Goal: Task Accomplishment & Management: Complete application form

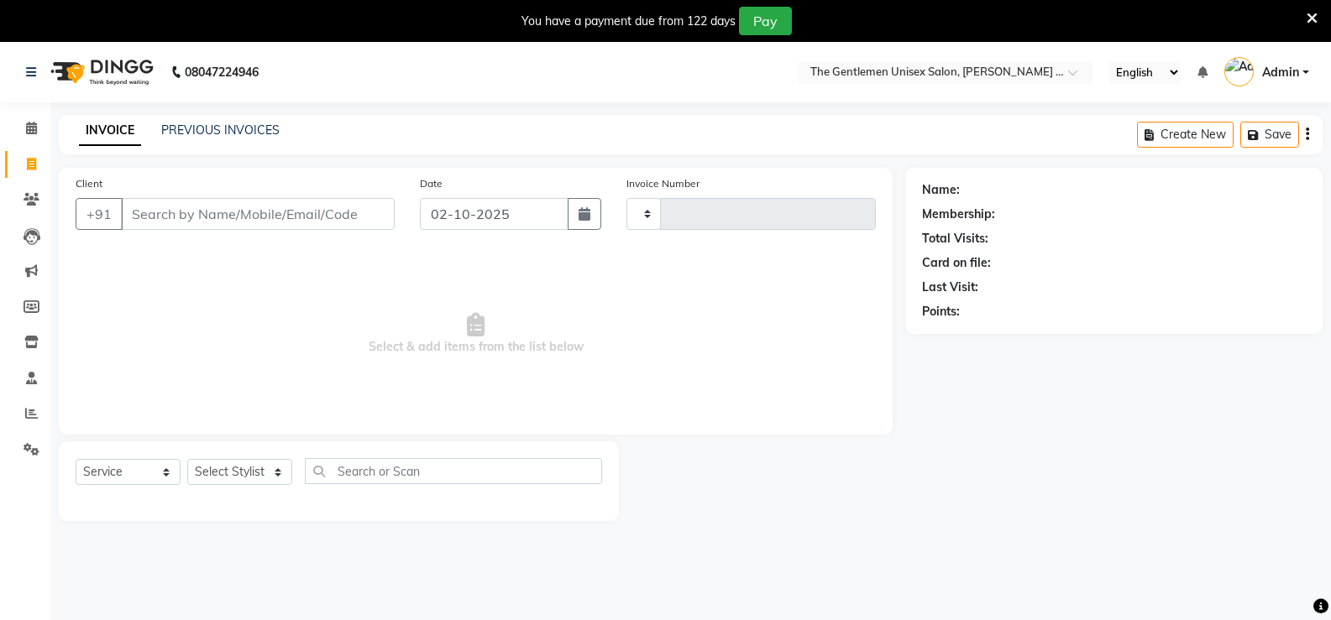
select select "service"
type input "1197"
select select "5552"
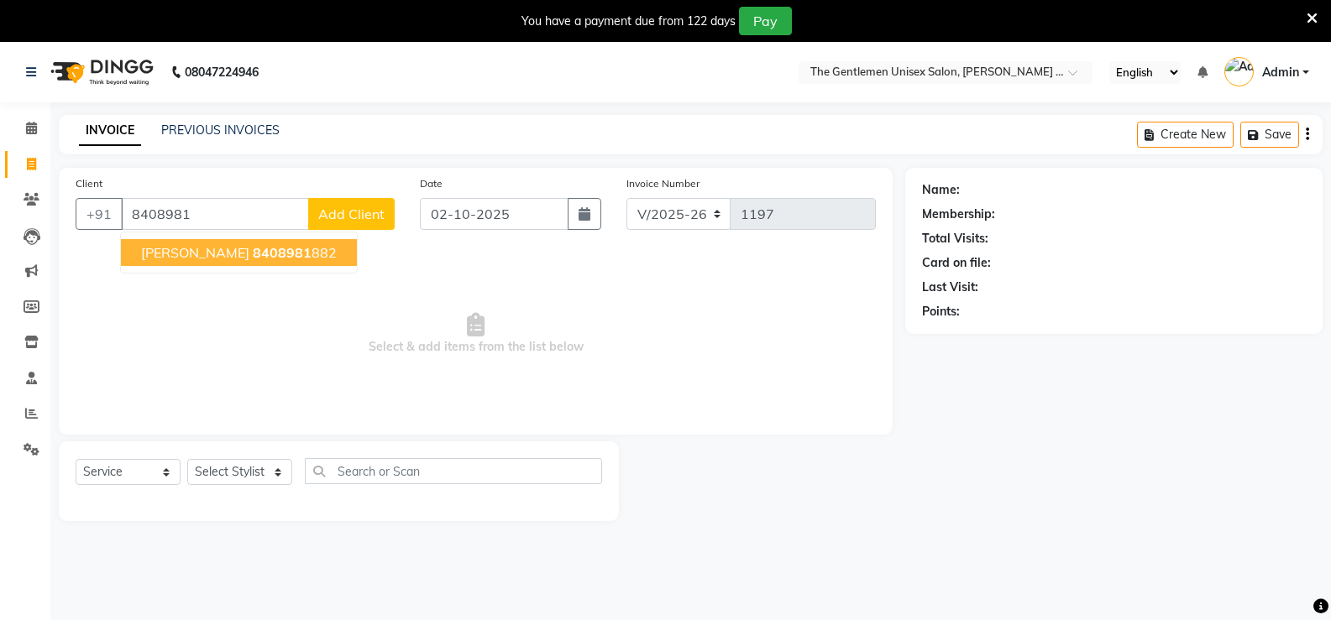
click at [216, 240] on button "[PERSON_NAME] 8408981 882" at bounding box center [239, 252] width 236 height 27
type input "8408981882"
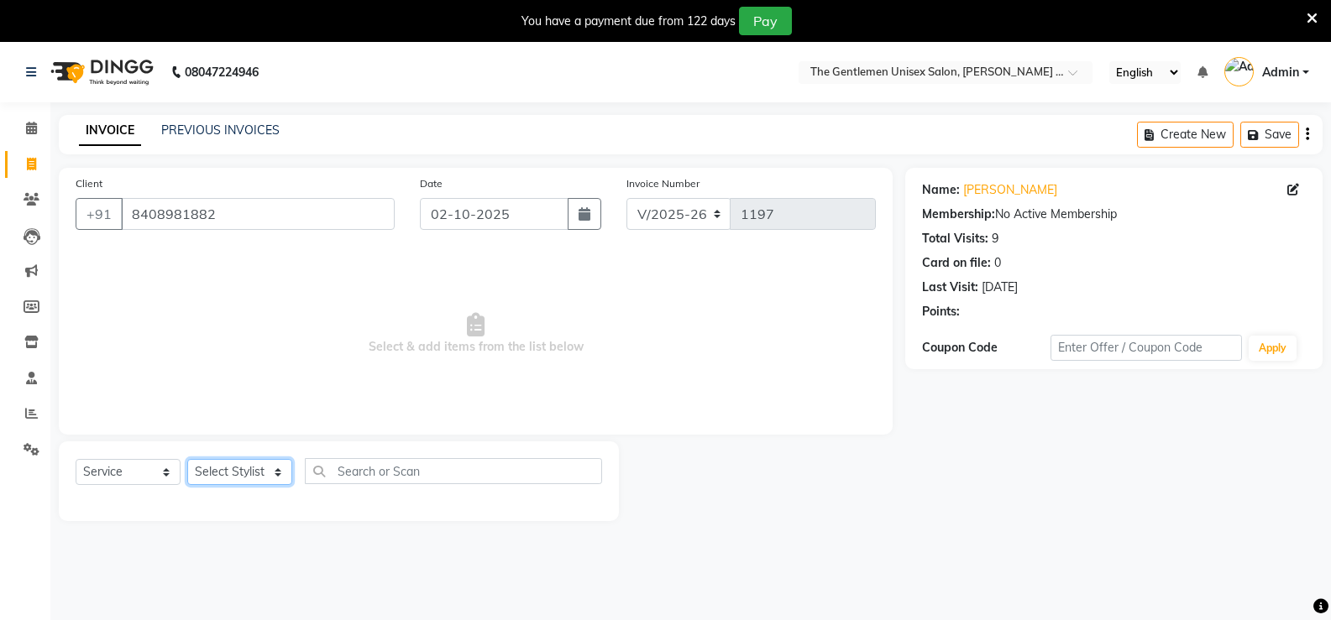
click at [242, 472] on select "Select Stylist [PERSON_NAME]" at bounding box center [239, 472] width 105 height 26
select select "47146"
click at [187, 459] on select "Select Stylist [PERSON_NAME]" at bounding box center [239, 472] width 105 height 26
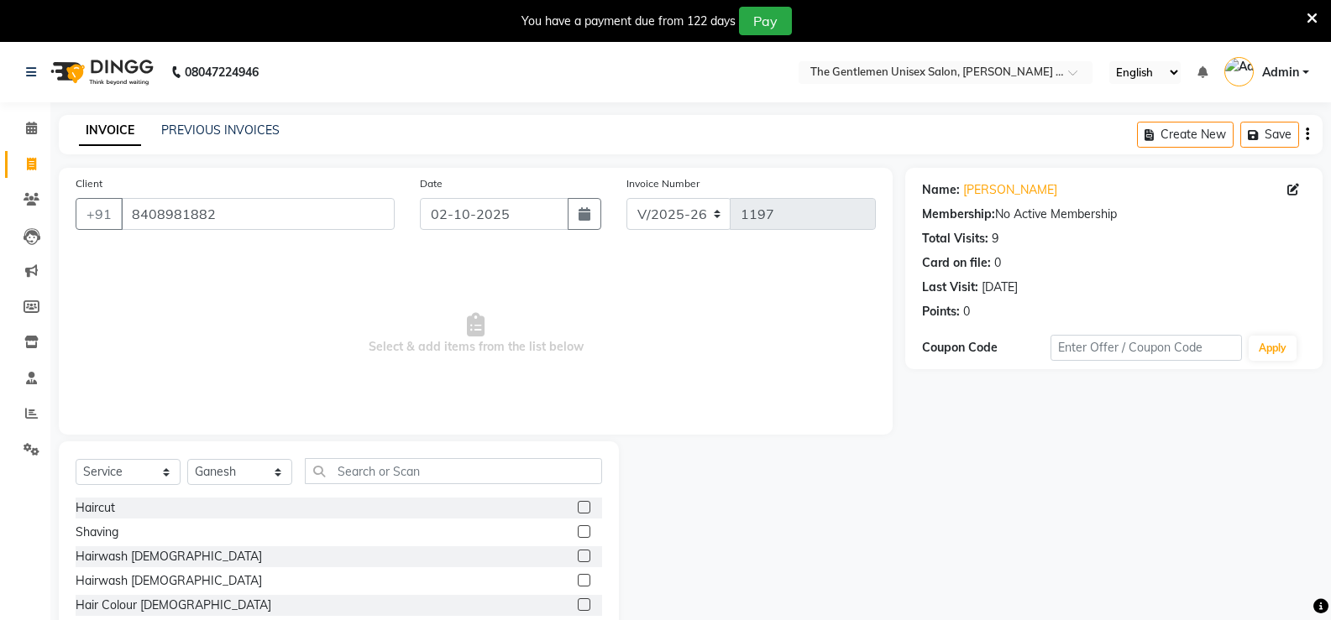
click at [578, 508] on label at bounding box center [584, 507] width 13 height 13
click at [578, 508] on input "checkbox" at bounding box center [583, 508] width 11 height 11
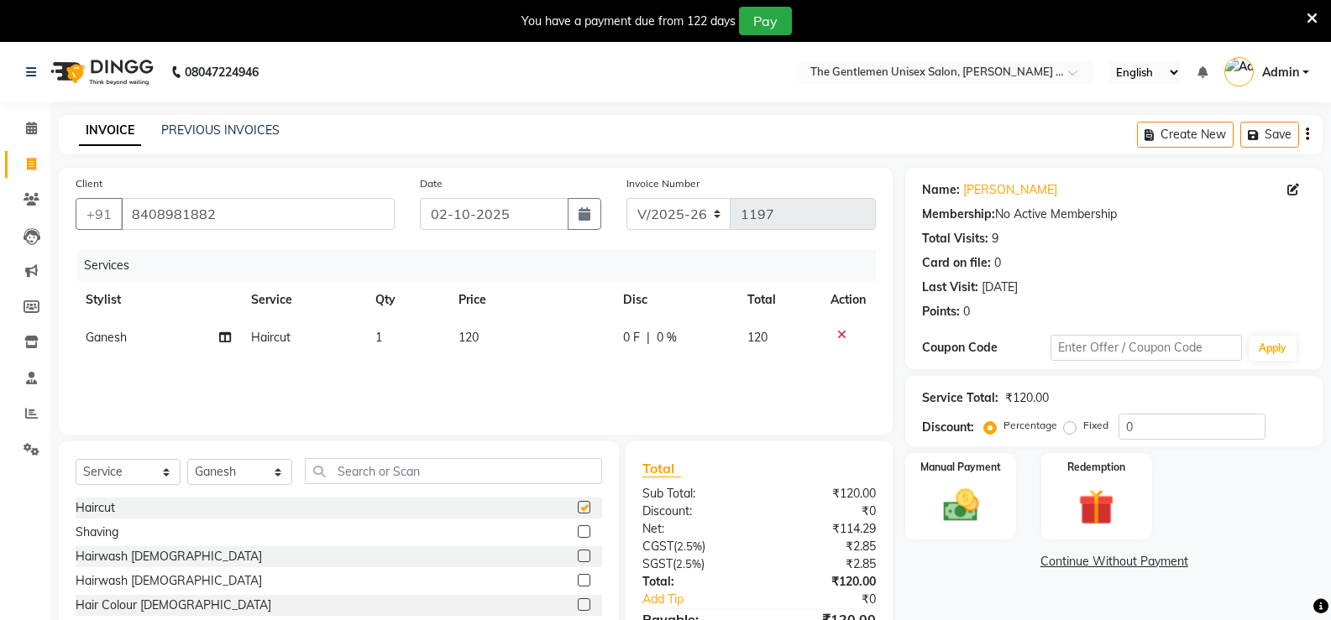
checkbox input "false"
click at [512, 337] on td "120" at bounding box center [530, 338] width 165 height 38
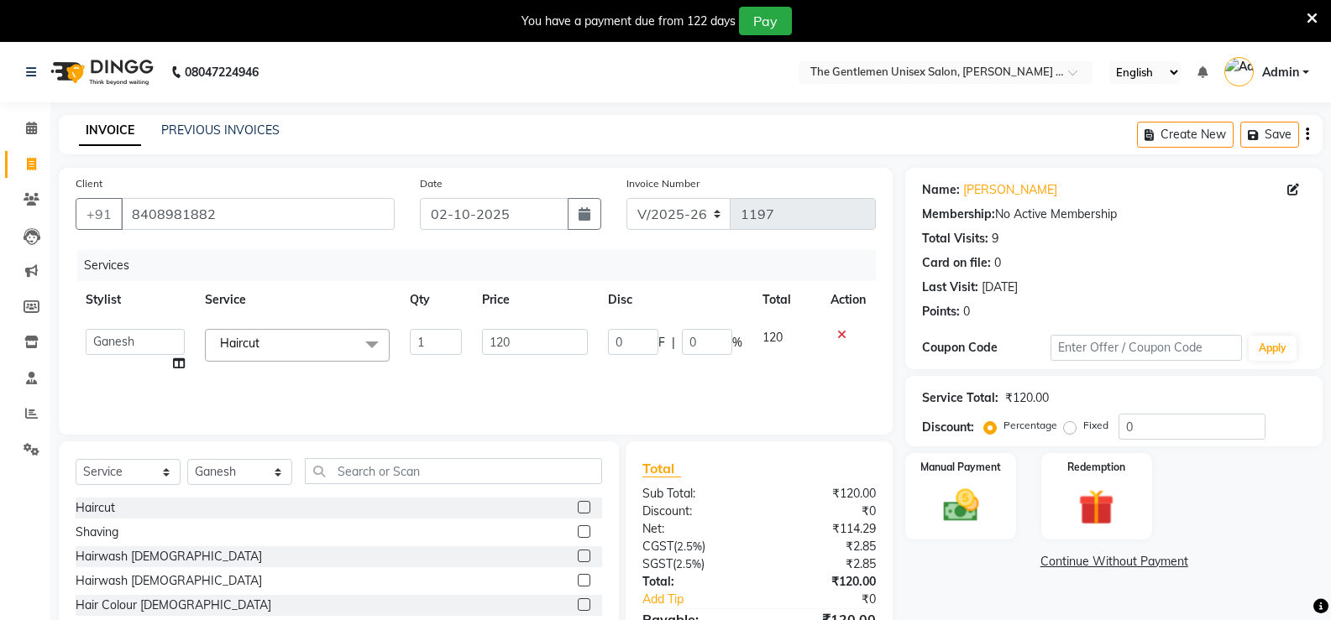
click at [525, 324] on td "120" at bounding box center [534, 351] width 125 height 64
click at [531, 337] on input "120" at bounding box center [534, 342] width 105 height 26
type input "1"
type input "650"
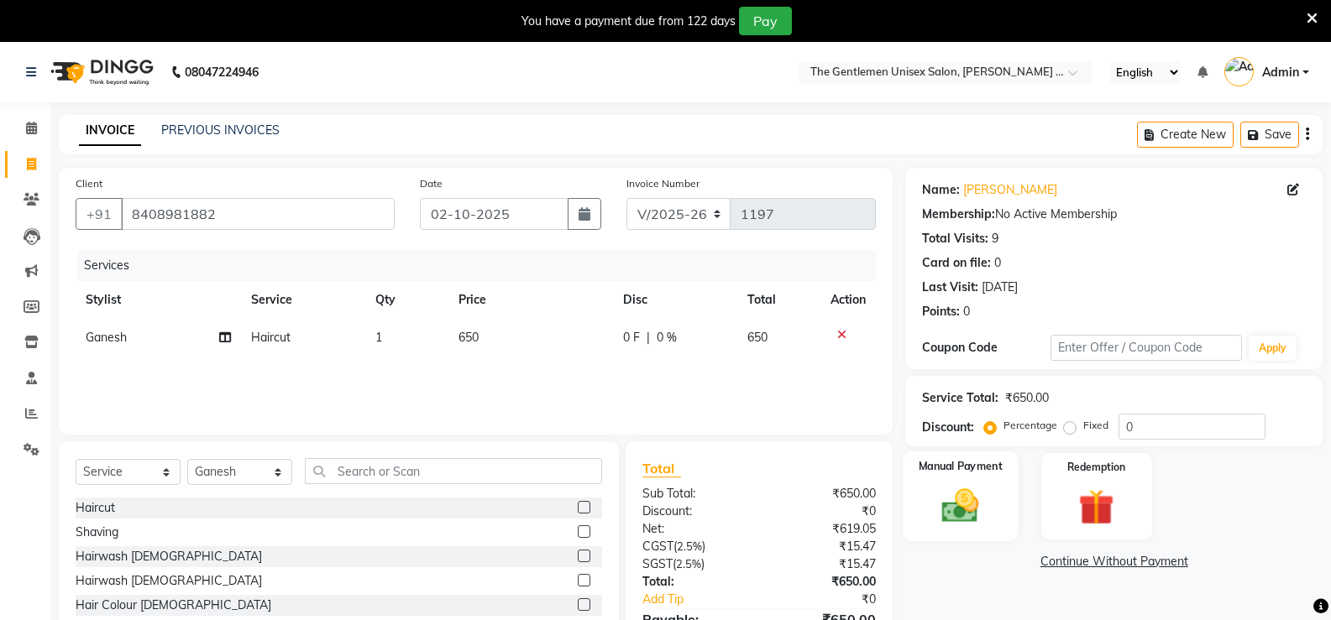
click at [959, 536] on div "Manual Payment" at bounding box center [960, 497] width 115 height 90
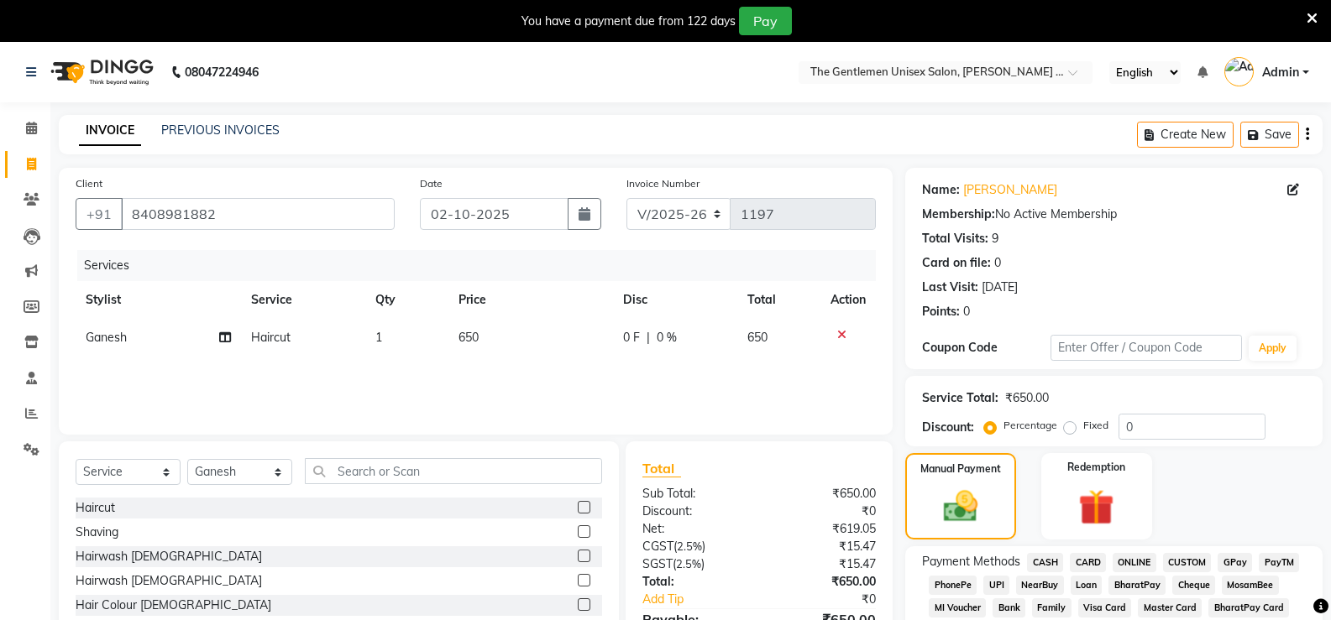
click at [1150, 562] on span "ONLINE" at bounding box center [1134, 562] width 44 height 19
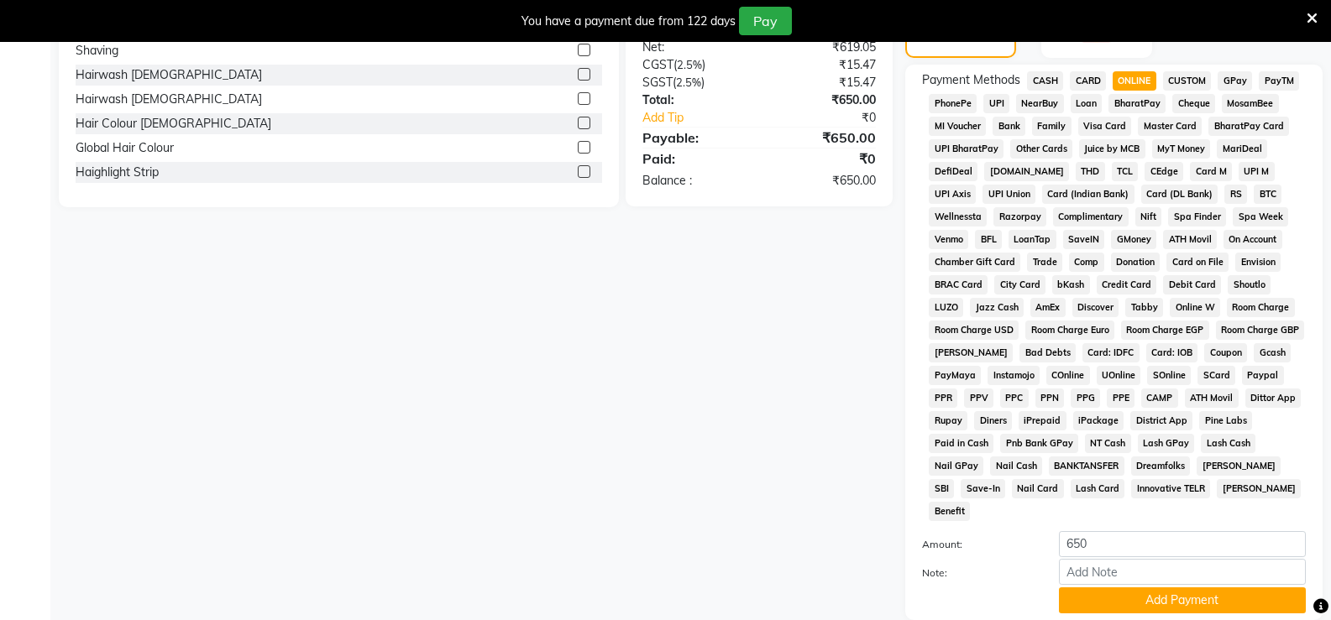
scroll to position [487, 0]
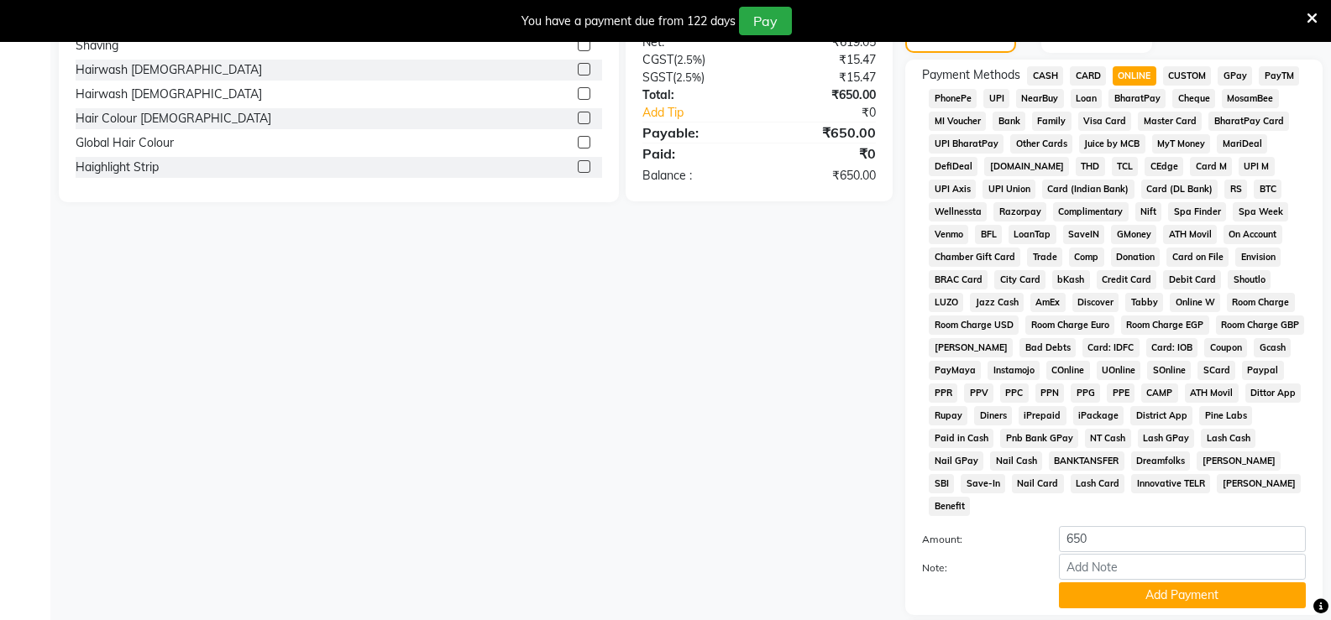
click at [1173, 583] on button "Add Payment" at bounding box center [1182, 596] width 247 height 26
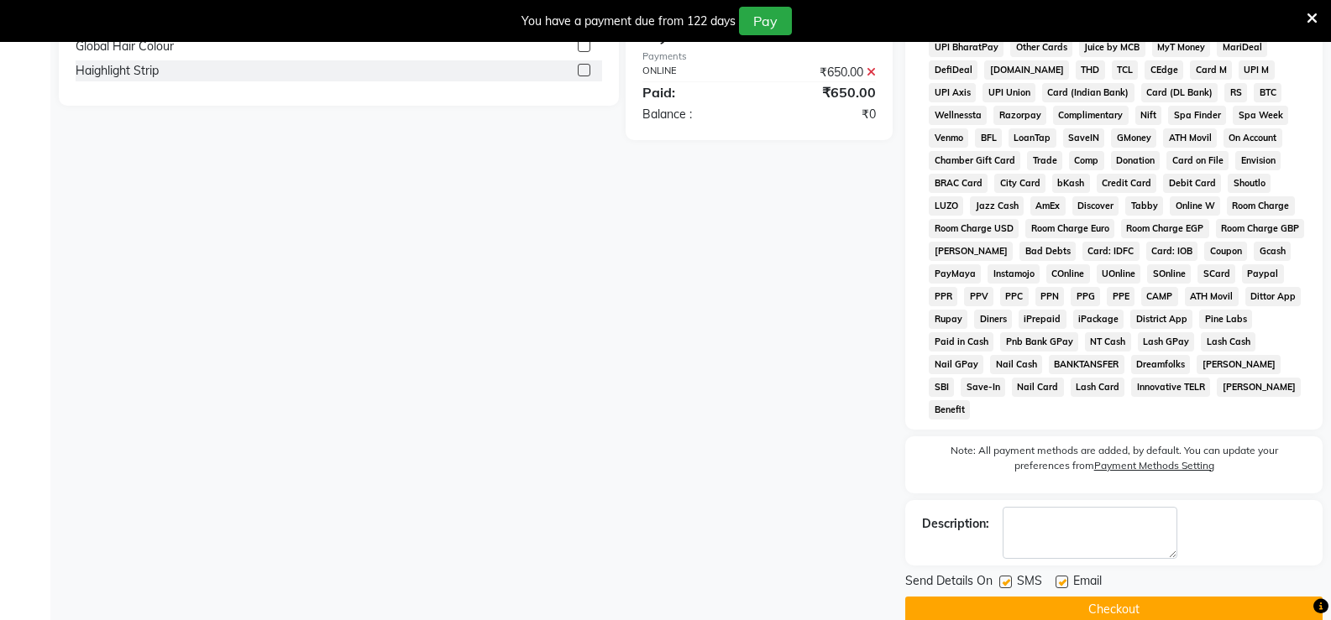
scroll to position [588, 0]
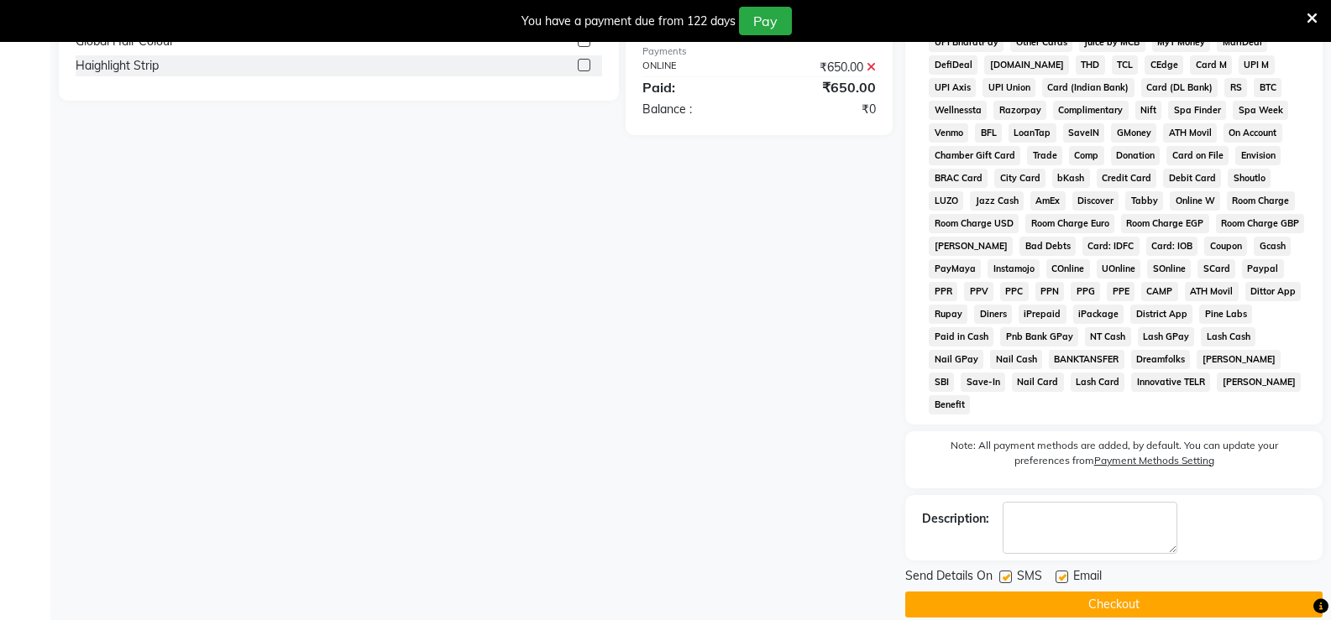
click at [1168, 592] on button "Checkout" at bounding box center [1113, 605] width 417 height 26
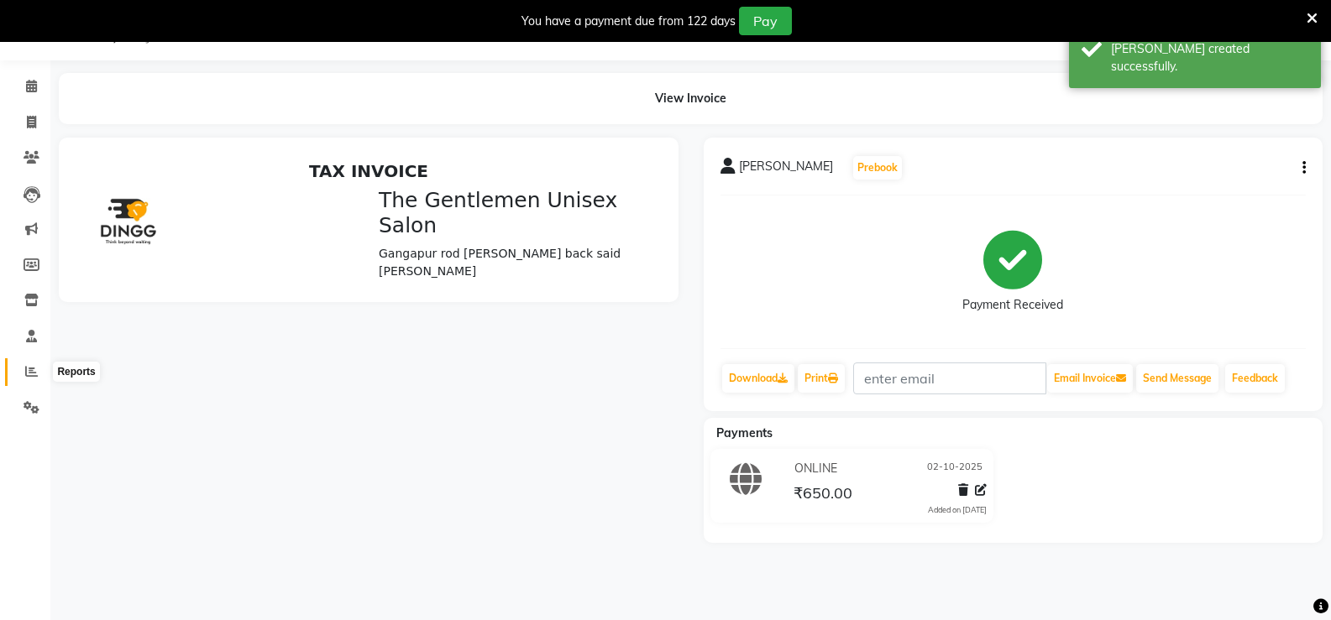
click at [31, 369] on icon at bounding box center [31, 371] width 13 height 13
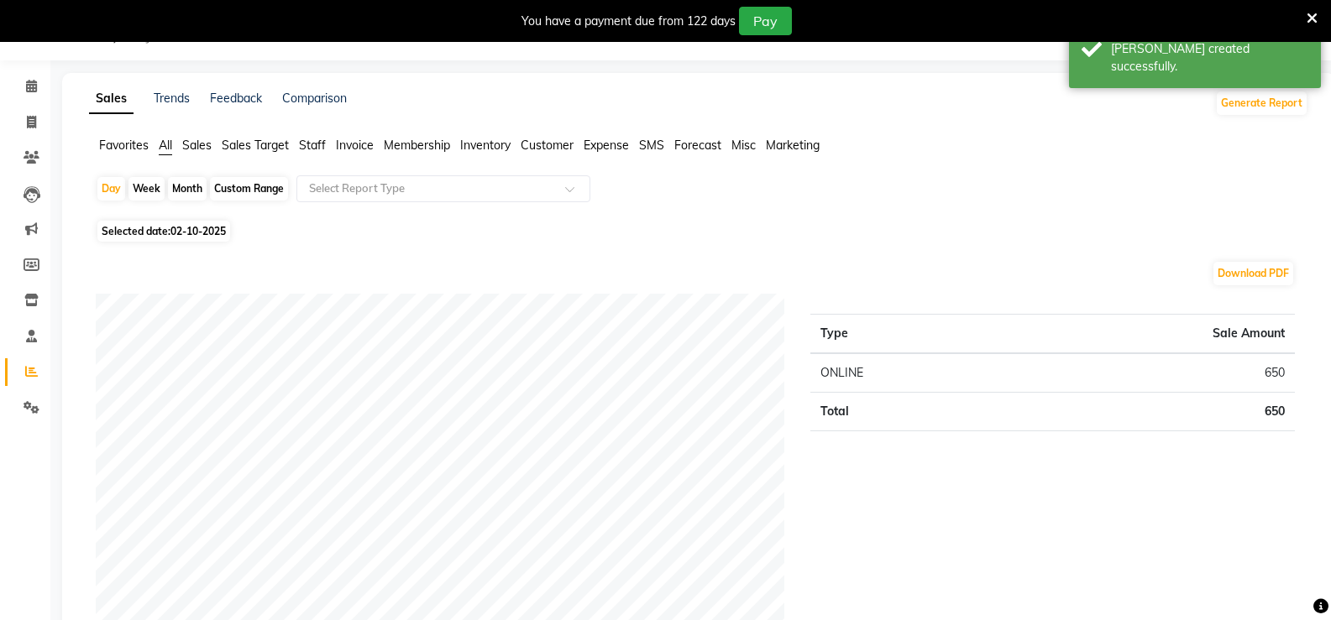
click at [196, 186] on div "Month" at bounding box center [187, 189] width 39 height 24
select select "10"
select select "2025"
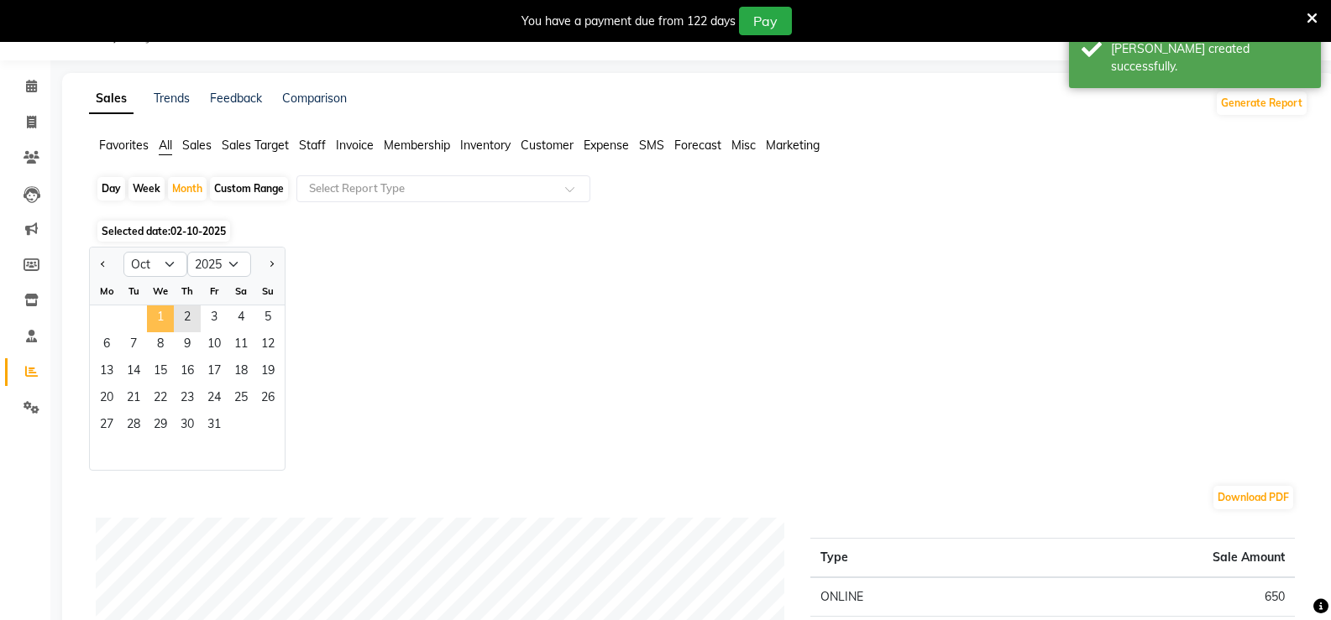
click at [170, 306] on span "1" at bounding box center [160, 319] width 27 height 27
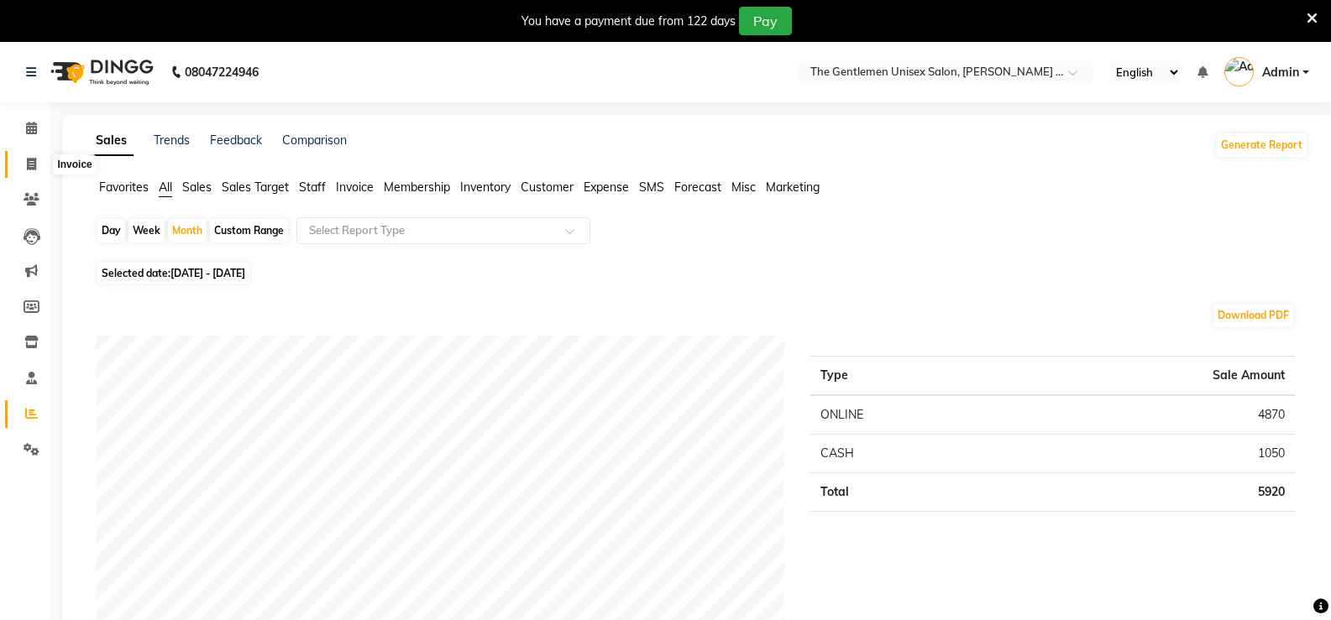
click at [41, 169] on span at bounding box center [31, 164] width 29 height 19
select select "service"
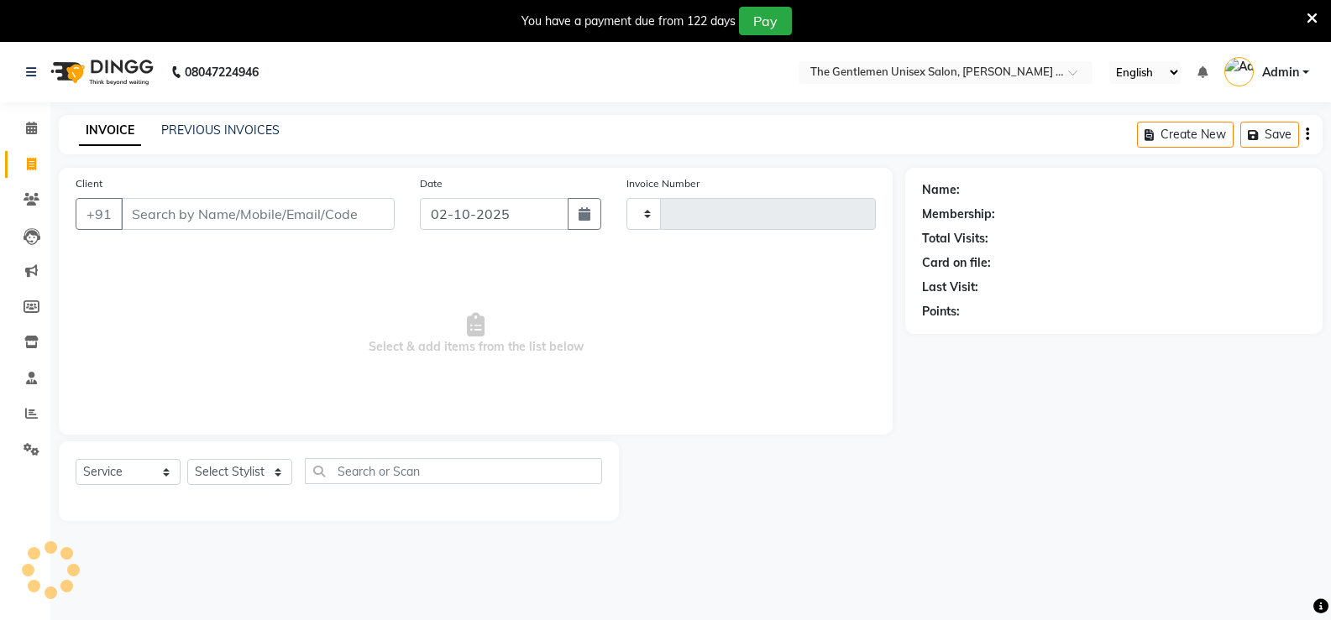
scroll to position [42, 0]
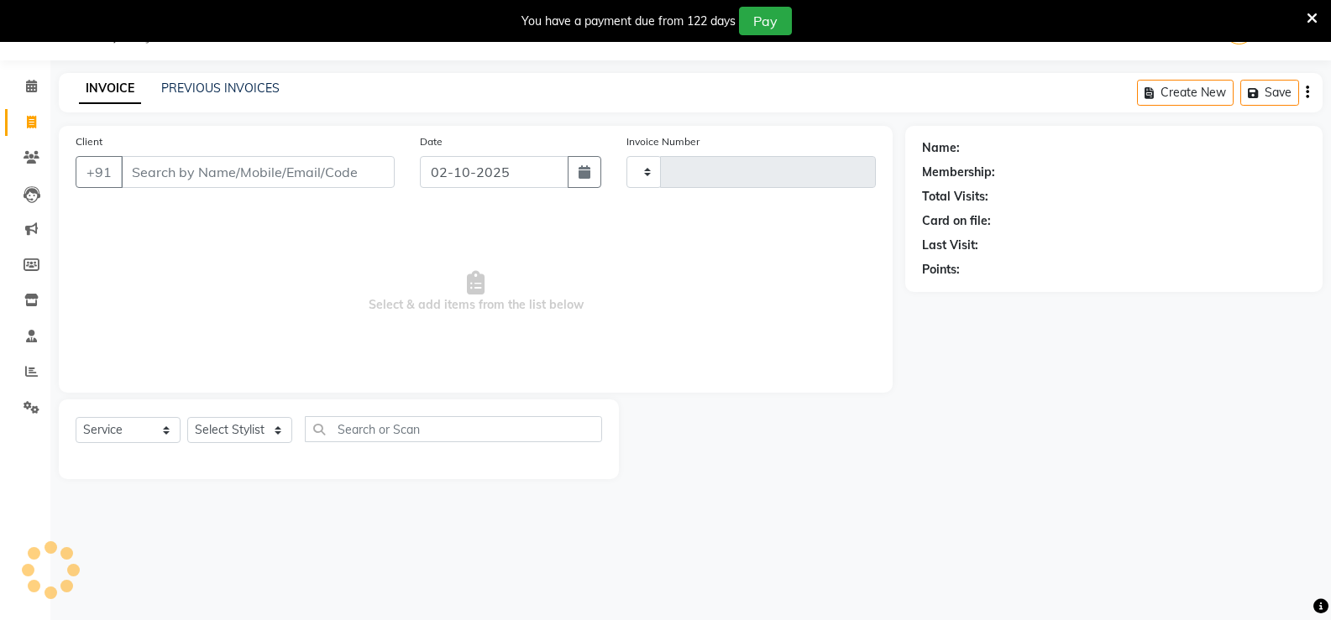
type input "1198"
select select "5552"
click at [23, 366] on span at bounding box center [31, 372] width 29 height 19
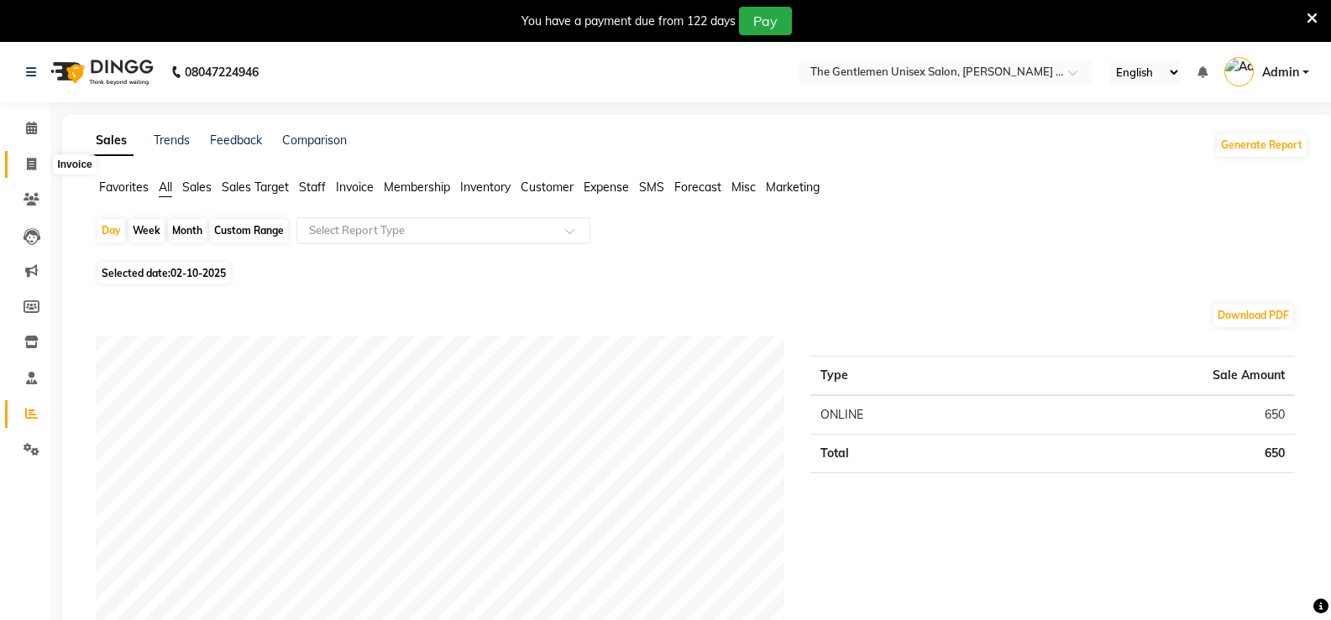
click at [35, 164] on icon at bounding box center [31, 164] width 9 height 13
select select "service"
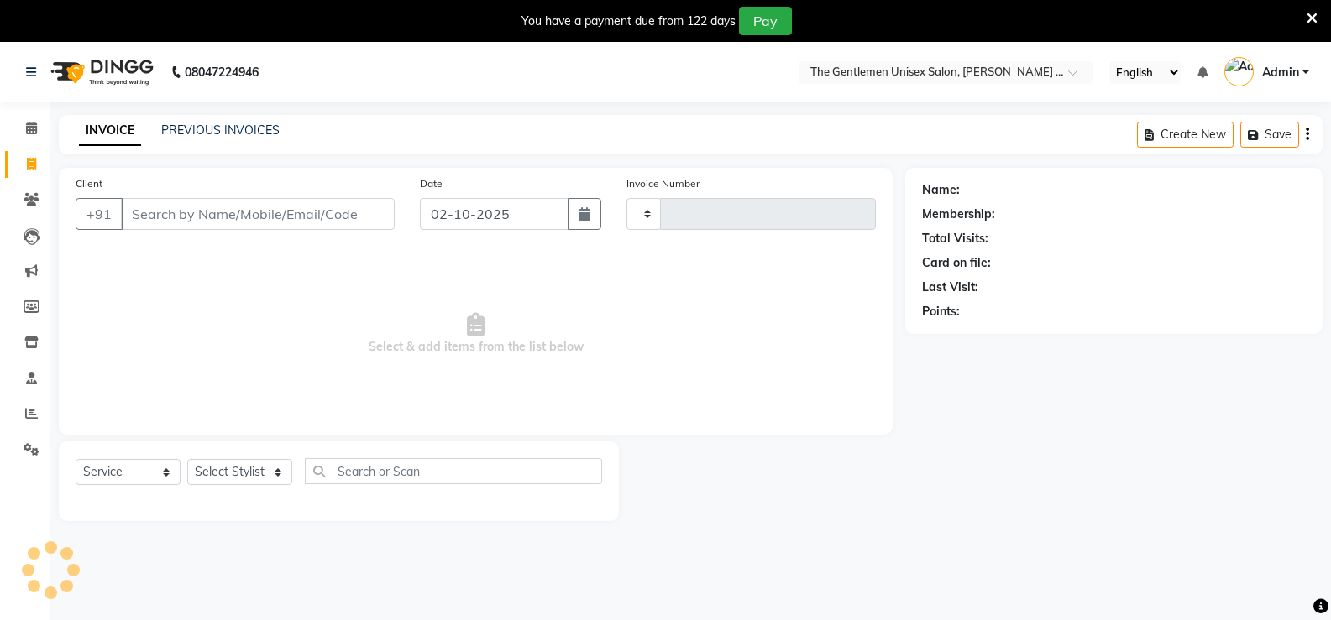
type input "1198"
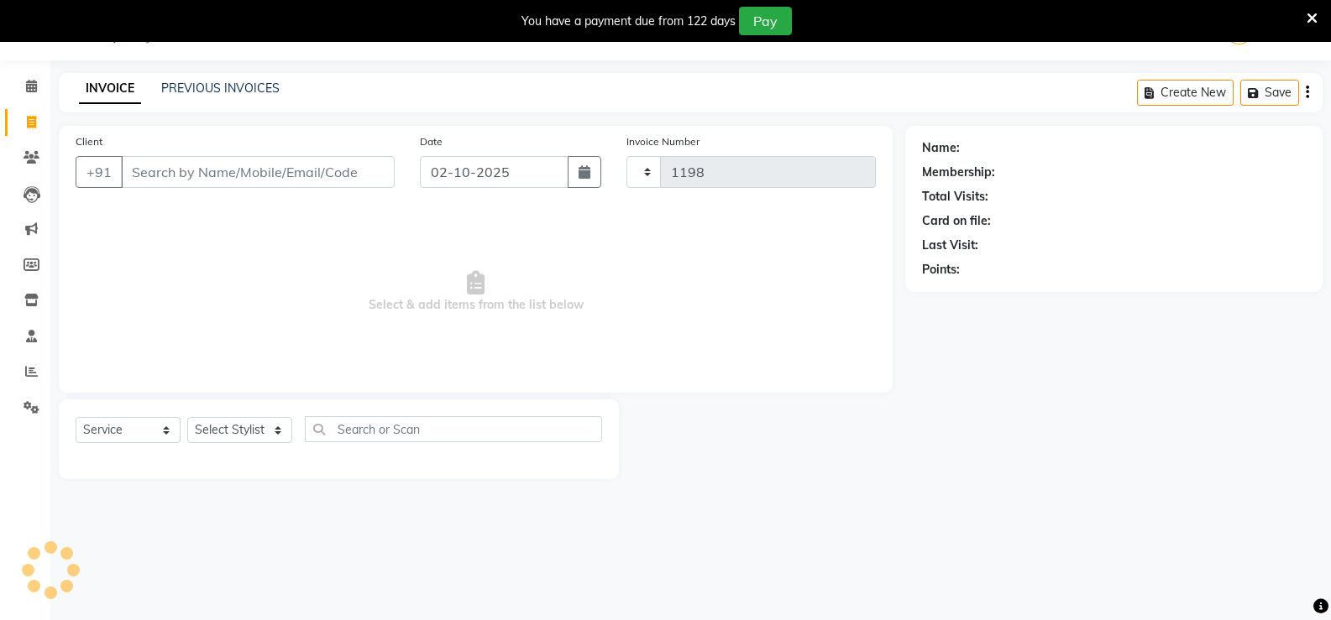
select select "5552"
